Goal: Contribute content: Contribute content

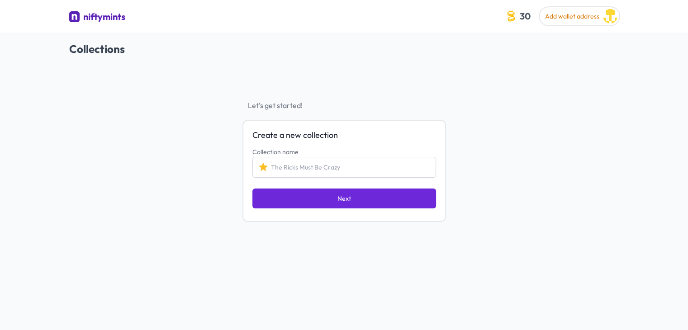
click at [359, 166] on input "Collection name" at bounding box center [345, 167] width 184 height 21
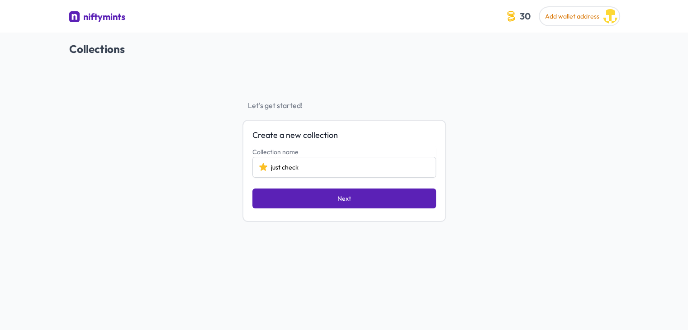
type input "just check"
click at [398, 196] on button "Next" at bounding box center [345, 199] width 184 height 20
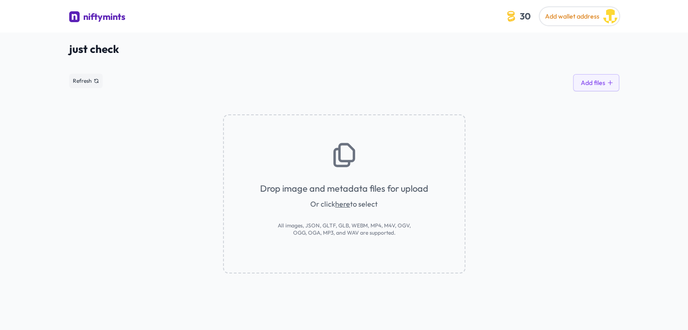
click at [350, 178] on div "Drop image and metadata files for upload Or click here to select All images, JS…" at bounding box center [344, 193] width 243 height 159
click at [346, 203] on link "here" at bounding box center [342, 204] width 15 height 9
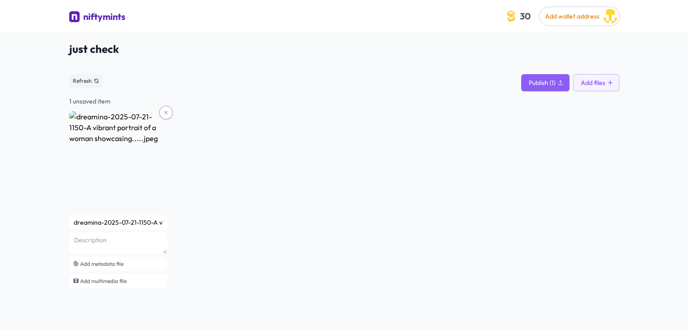
scroll to position [33, 0]
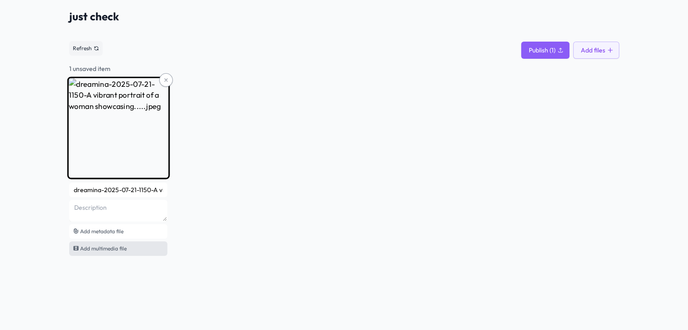
click at [114, 246] on span "Add multimedia file" at bounding box center [103, 248] width 47 height 7
click at [112, 229] on span "Add metadata file" at bounding box center [101, 231] width 43 height 7
click at [168, 77] on icon at bounding box center [165, 79] width 5 height 5
